Goal: Navigation & Orientation: Understand site structure

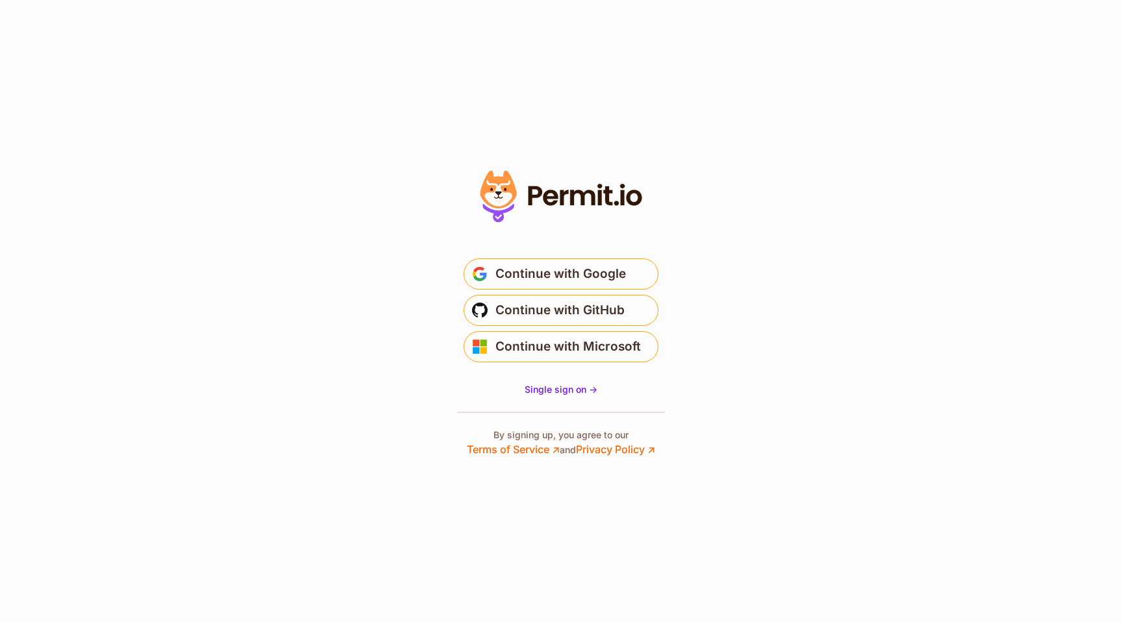
click at [634, 250] on main "Welcome Log in to prod-permit-io to continue to Permit.io. Email address Contin…" at bounding box center [561, 305] width 260 height 125
click at [634, 260] on button "Continue with Google" at bounding box center [561, 273] width 195 height 31
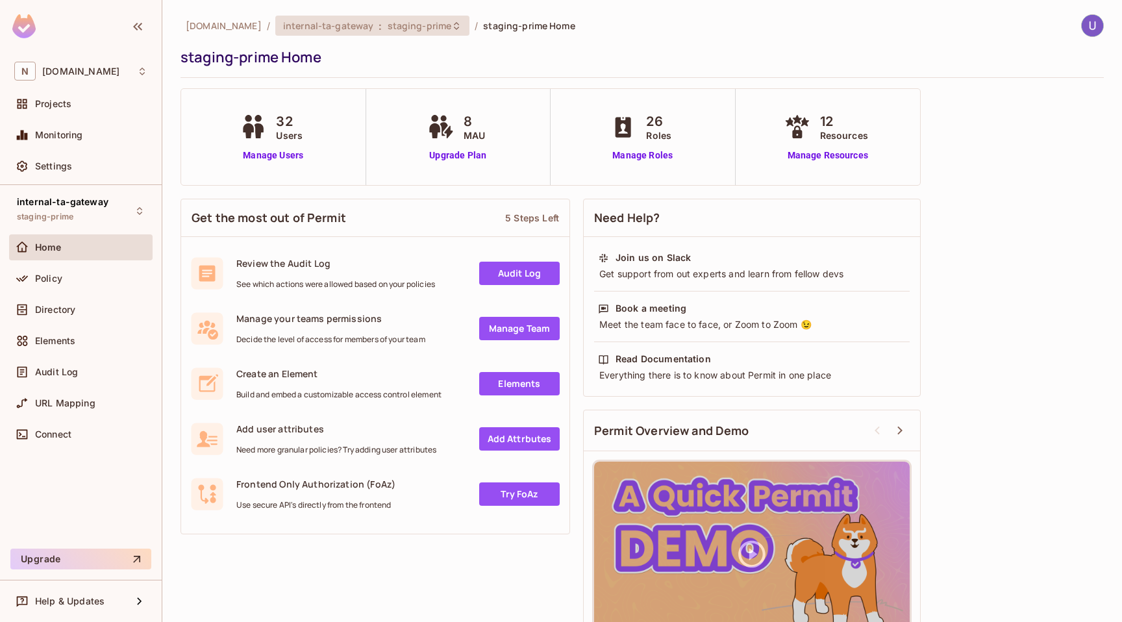
click at [407, 27] on span "staging-prime" at bounding box center [420, 25] width 64 height 12
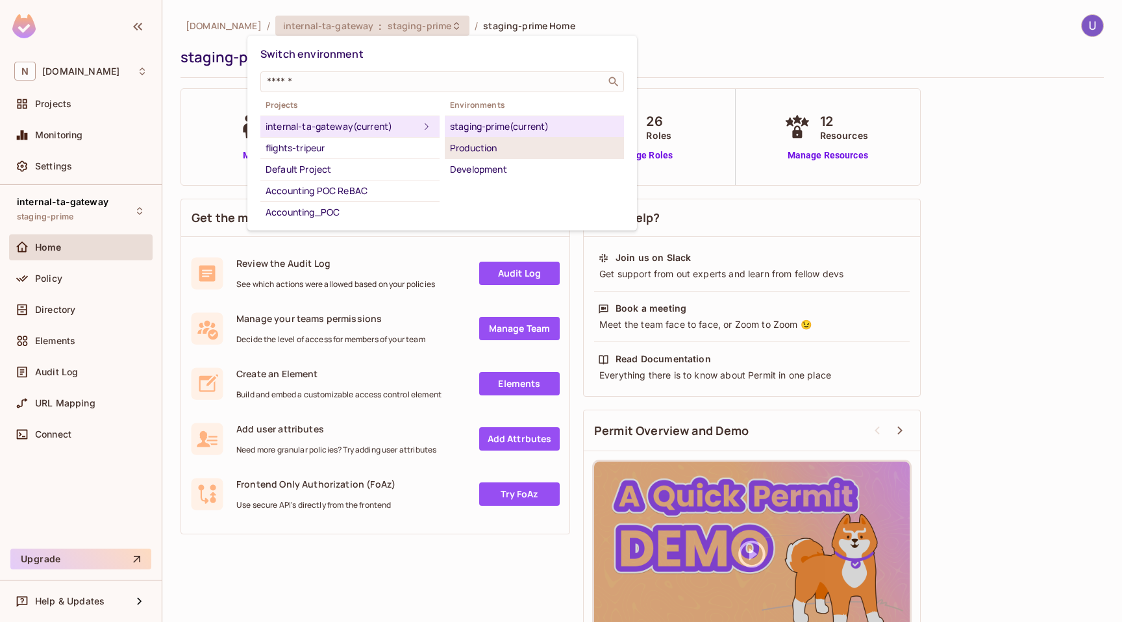
click at [468, 140] on div "Production" at bounding box center [534, 148] width 169 height 16
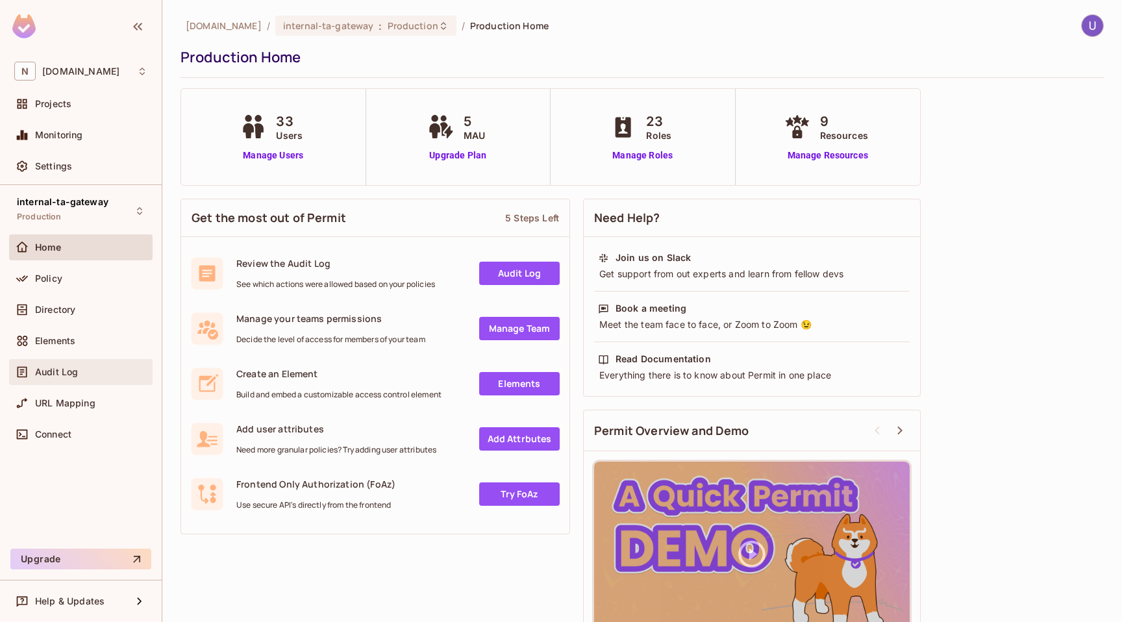
click at [97, 369] on div "Audit Log" at bounding box center [91, 372] width 112 height 10
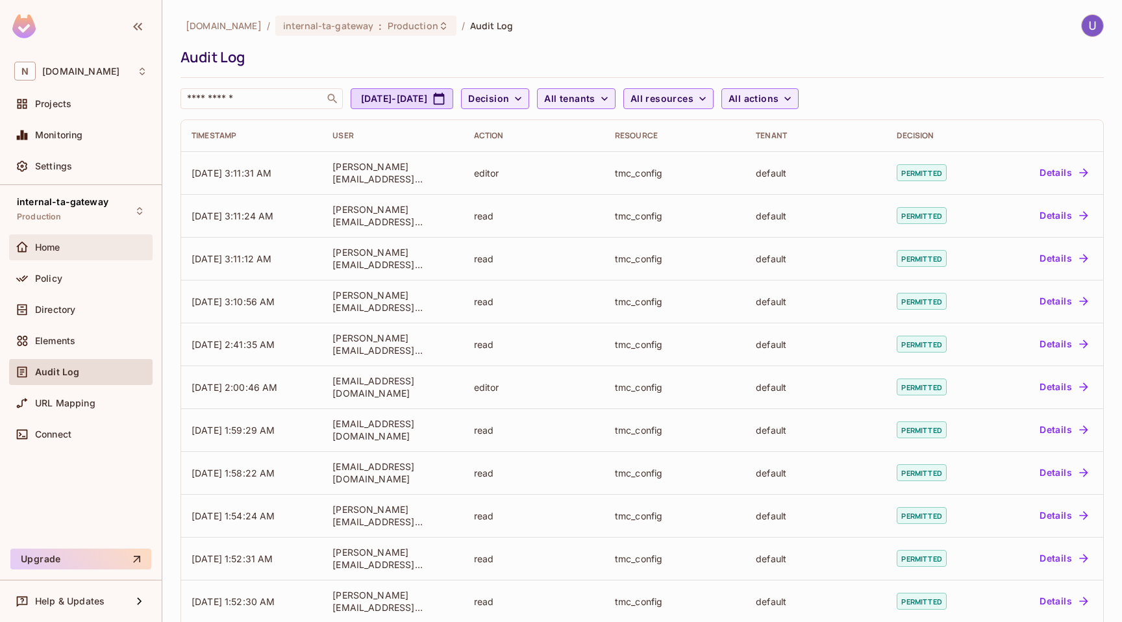
click at [107, 256] on div "Home" at bounding box center [80, 247] width 143 height 26
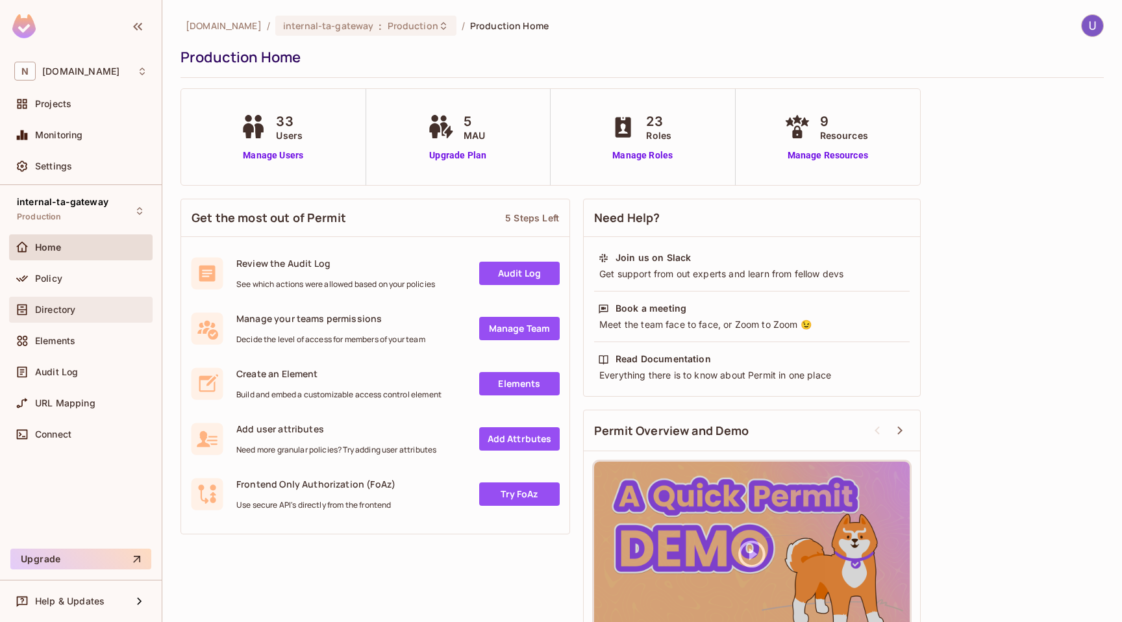
click at [81, 303] on div "Directory" at bounding box center [80, 310] width 133 height 16
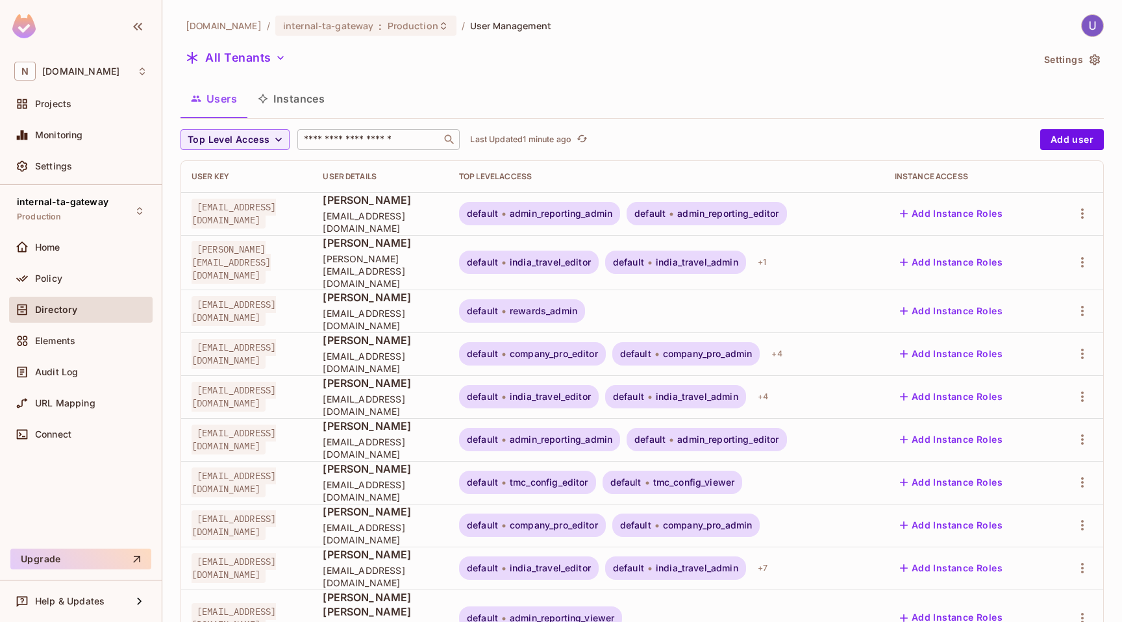
click at [354, 132] on div "​" at bounding box center [378, 139] width 162 height 21
type input "*********"
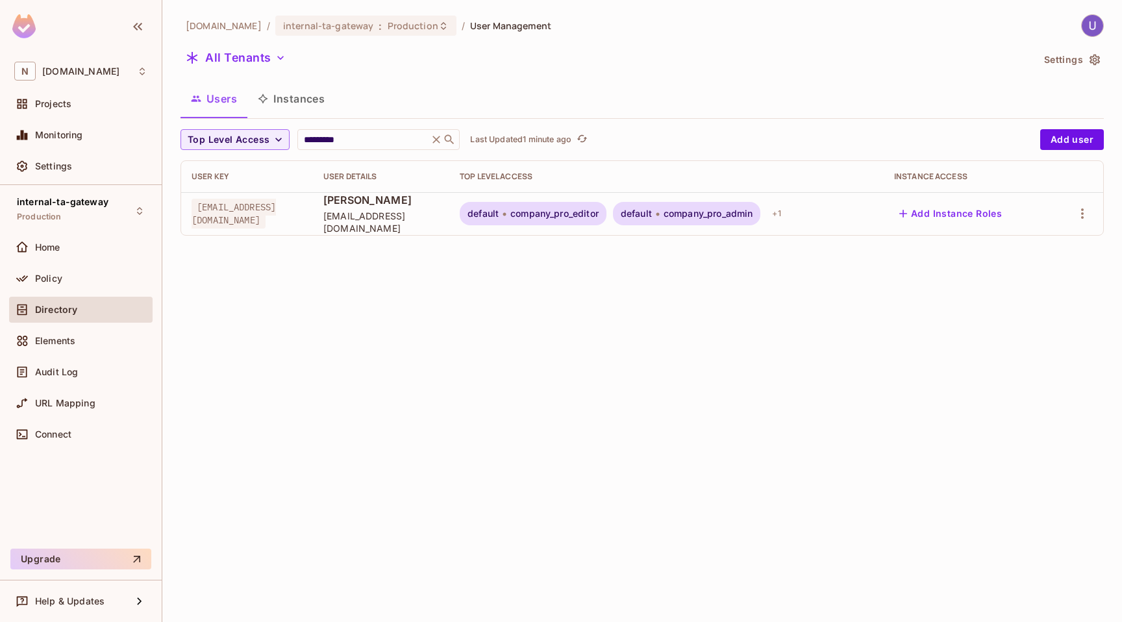
click at [303, 212] on div "ukanagala@navan.com" at bounding box center [247, 214] width 111 height 26
click at [786, 214] on div "+ 1" at bounding box center [776, 213] width 19 height 21
click at [808, 308] on div at bounding box center [561, 311] width 1122 height 622
click at [276, 215] on span "ukanagala@navan.com" at bounding box center [234, 214] width 84 height 30
click at [288, 97] on button "Instances" at bounding box center [291, 98] width 88 height 32
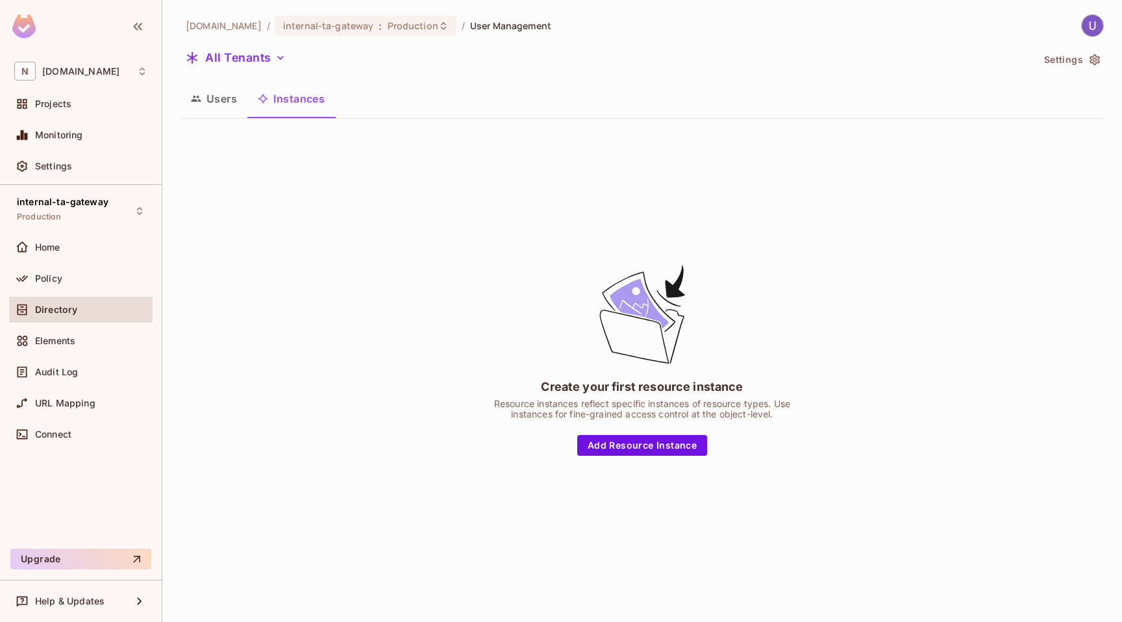
click at [237, 103] on button "Users" at bounding box center [213, 98] width 67 height 32
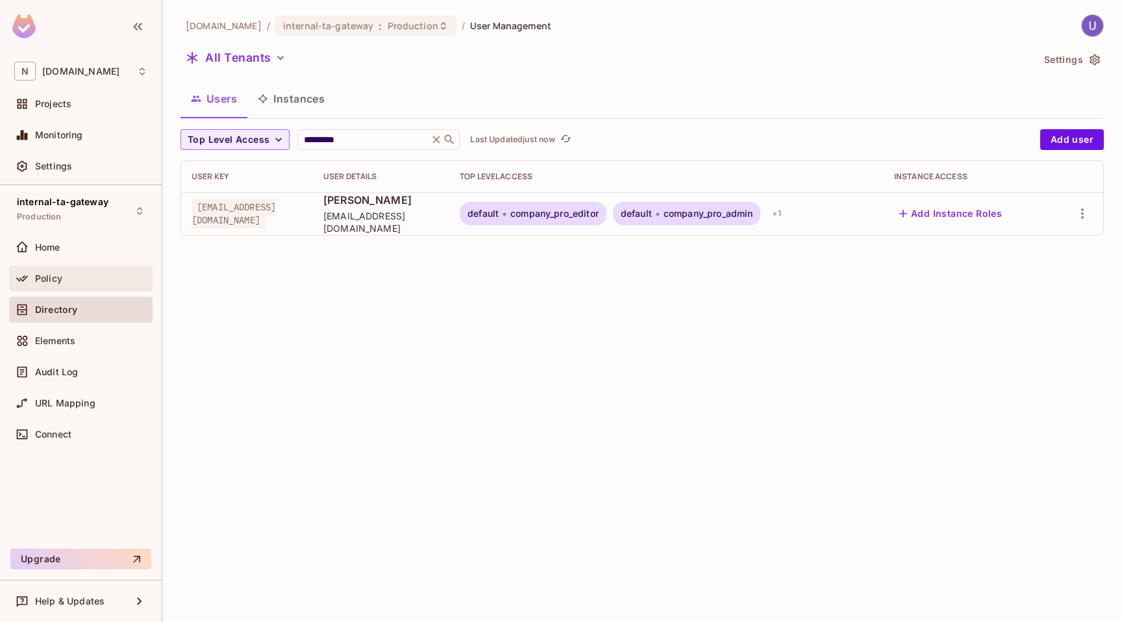
click at [80, 274] on div "Policy" at bounding box center [91, 278] width 112 height 10
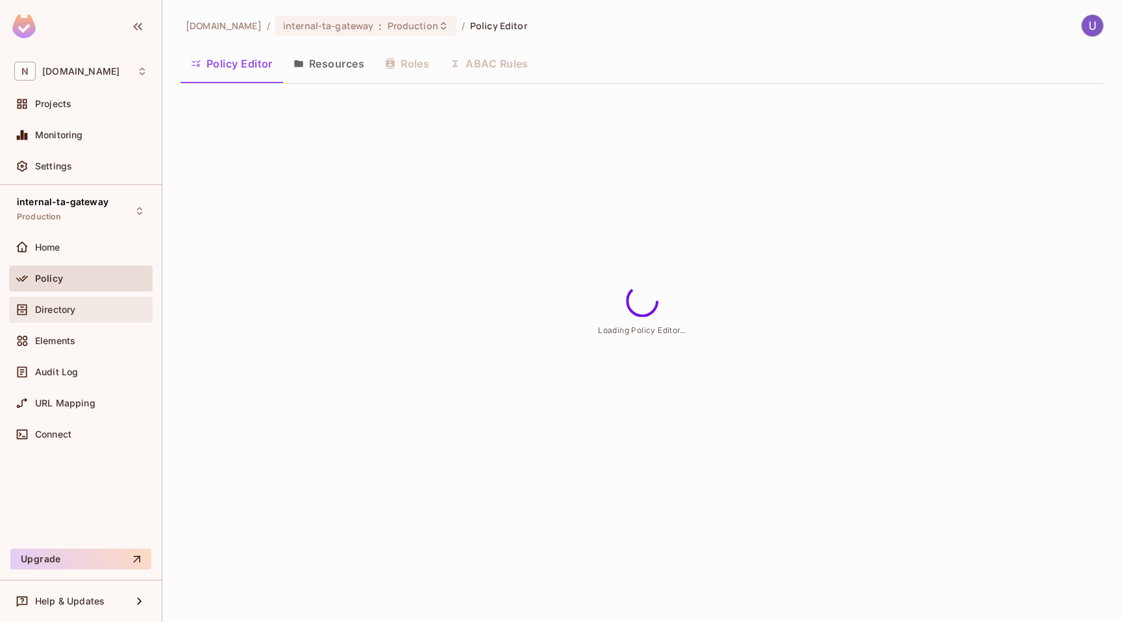
click at [73, 306] on span "Directory" at bounding box center [55, 310] width 40 height 10
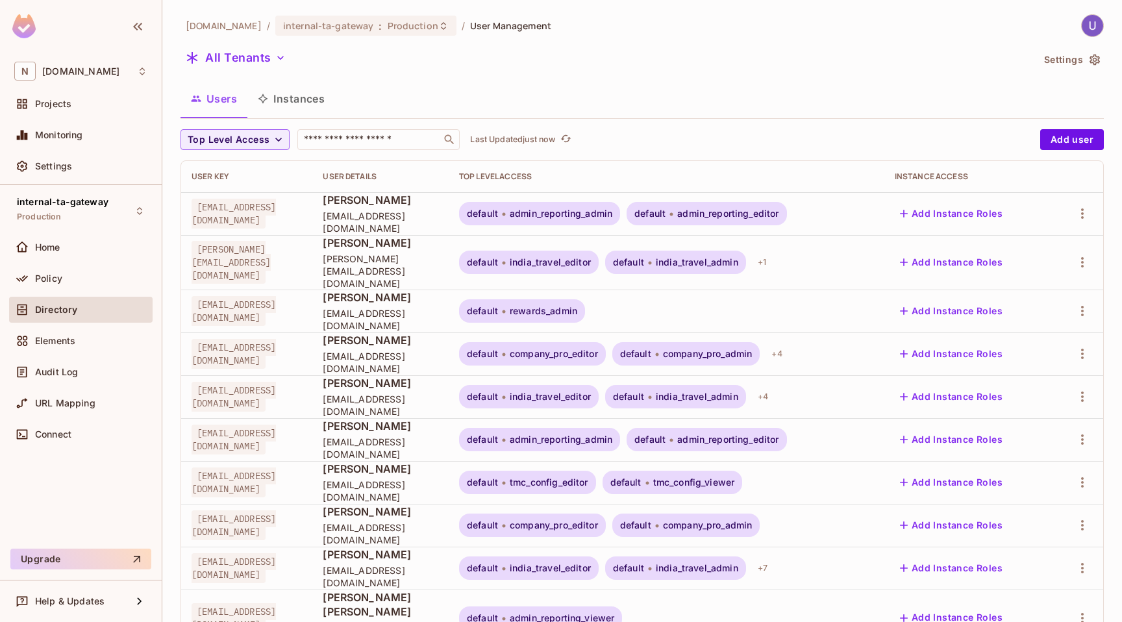
click at [580, 84] on div "Users Instances" at bounding box center [641, 98] width 923 height 32
click at [73, 255] on div "Home" at bounding box center [80, 247] width 143 height 26
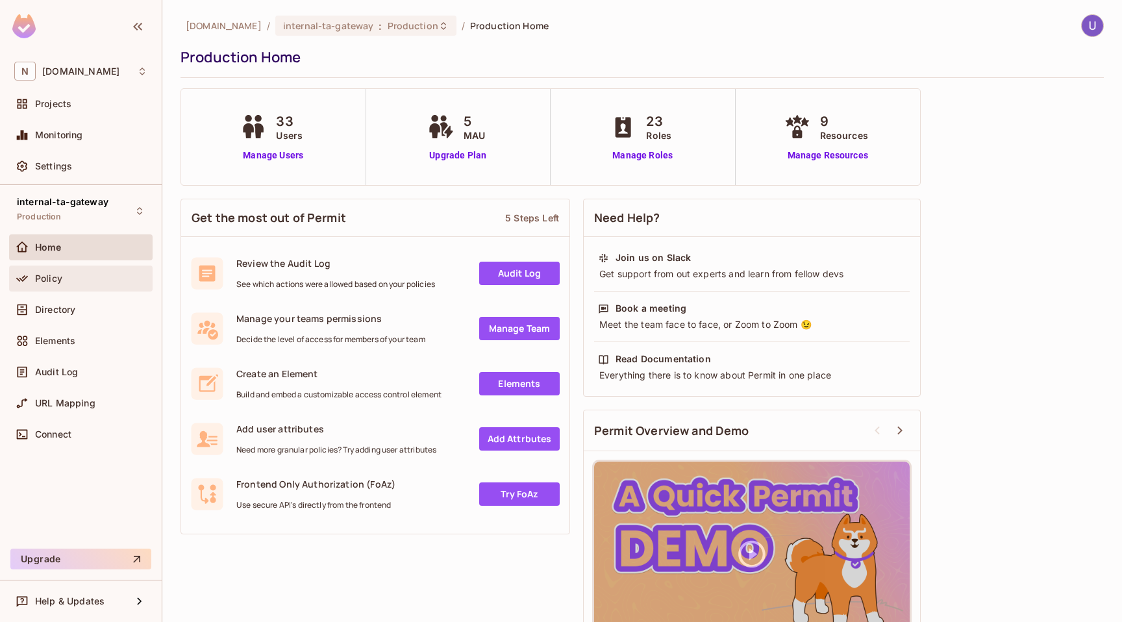
click at [71, 276] on div "Policy" at bounding box center [91, 278] width 112 height 10
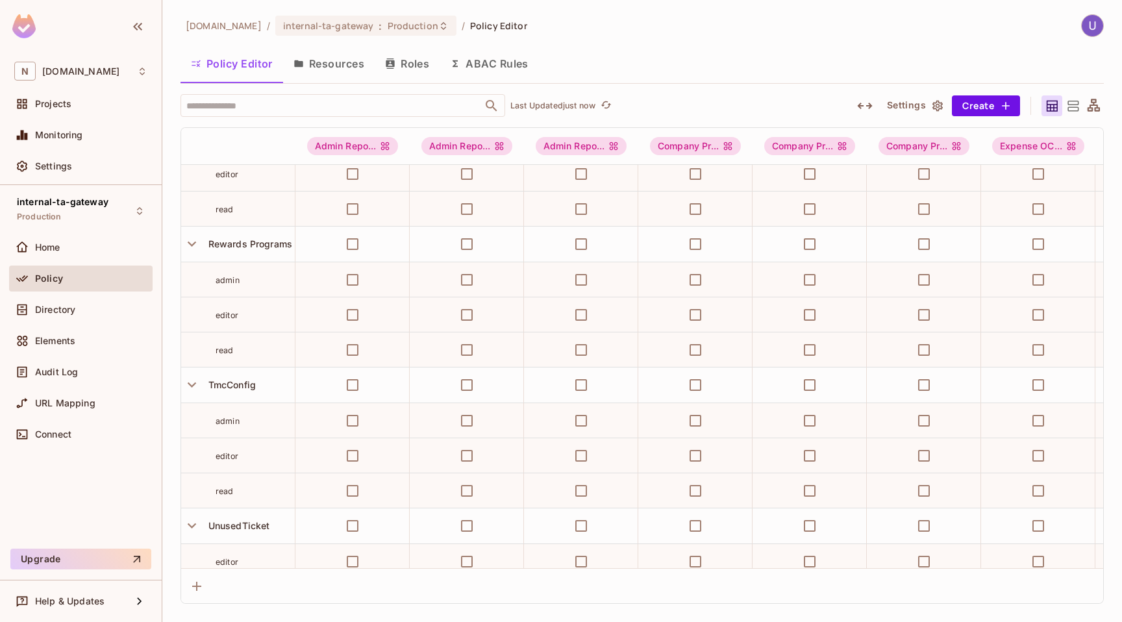
scroll to position [830, 1]
